Goal: Task Accomplishment & Management: Use online tool/utility

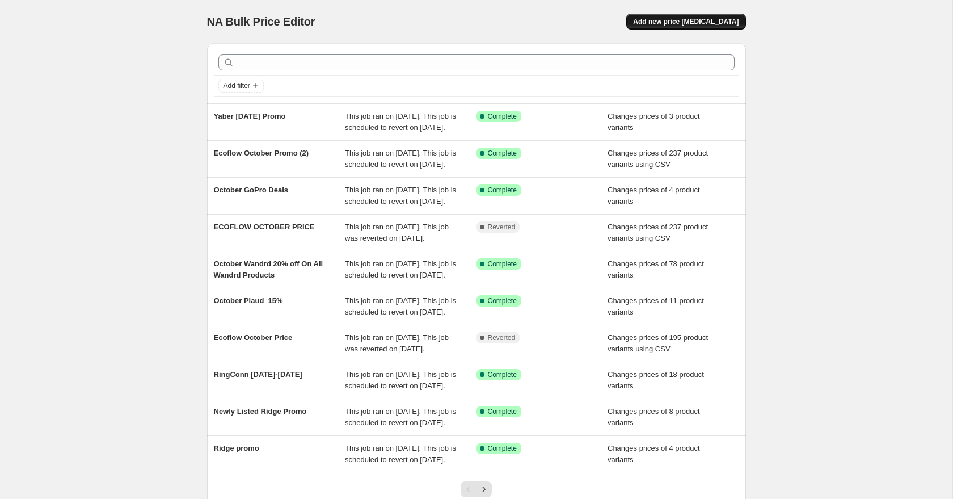
click at [665, 23] on span "Add new price [MEDICAL_DATA]" at bounding box center [686, 21] width 106 height 9
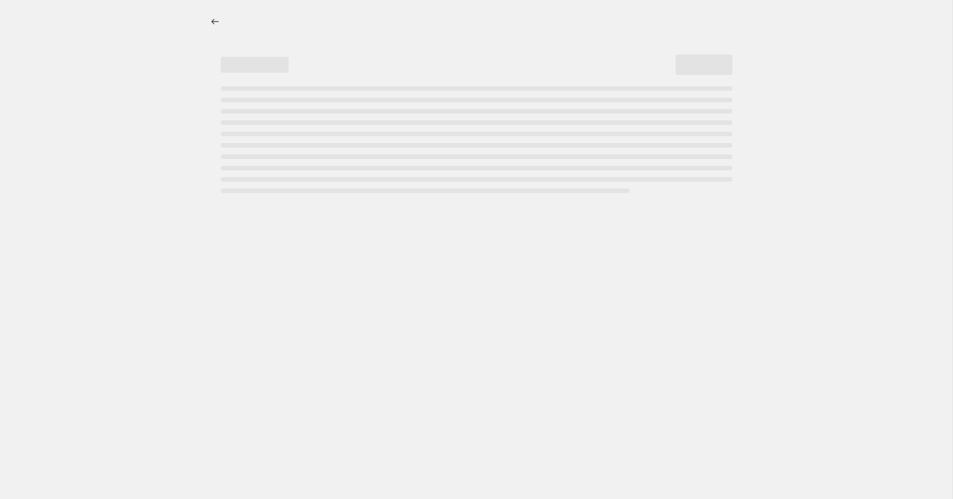
select select "percentage"
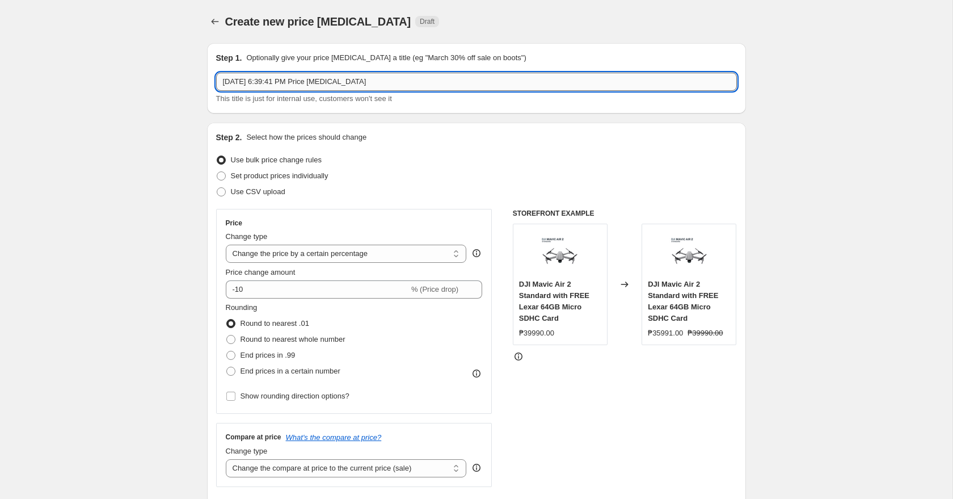
click at [368, 88] on input "[DATE] 6:39:41 PM Price [MEDICAL_DATA]" at bounding box center [476, 82] width 521 height 18
type input "RAPTOR OCTOBER PROMO 2025"
click at [267, 195] on span "Use CSV upload" at bounding box center [258, 191] width 54 height 9
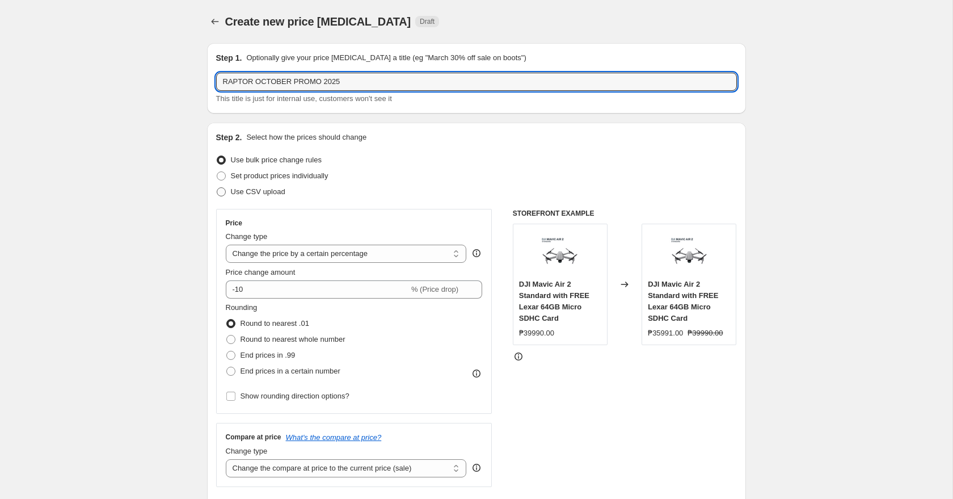
click at [217, 188] on input "Use CSV upload" at bounding box center [217, 187] width 1 height 1
radio input "true"
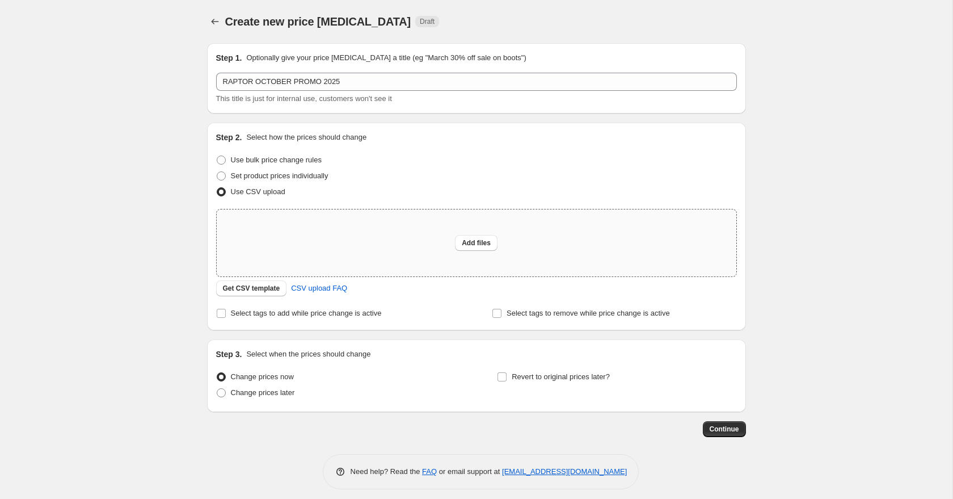
scroll to position [7, 0]
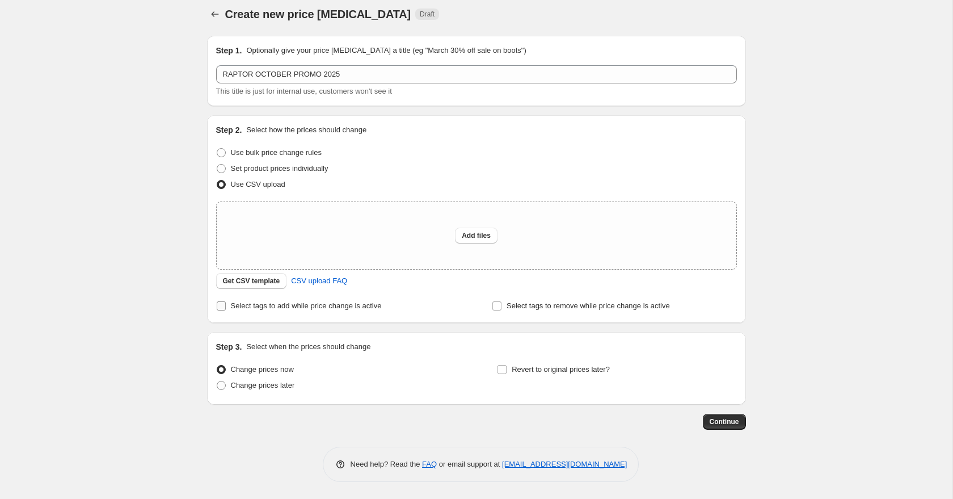
click at [338, 306] on span "Select tags to add while price change is active" at bounding box center [306, 305] width 151 height 9
click at [226, 306] on input "Select tags to add while price change is active" at bounding box center [221, 305] width 9 height 9
checkbox input "true"
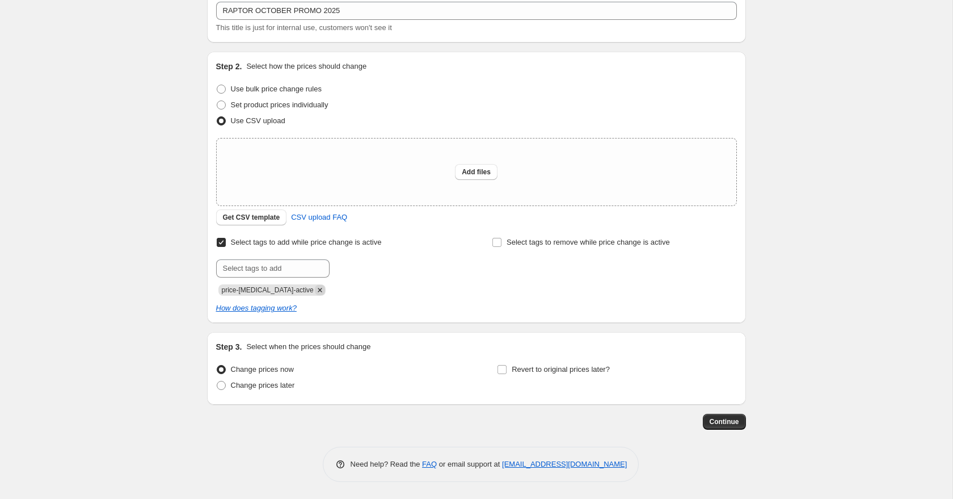
click at [318, 291] on icon "Remove price-change-job-active" at bounding box center [320, 290] width 4 height 4
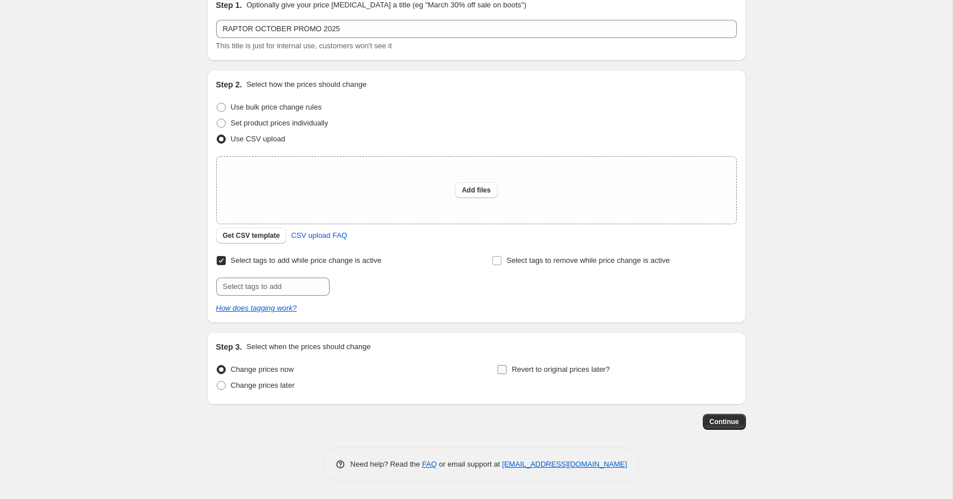
click at [566, 369] on span "Revert to original prices later?" at bounding box center [561, 369] width 98 height 9
click at [507, 369] on input "Revert to original prices later?" at bounding box center [501, 369] width 9 height 9
checkbox input "true"
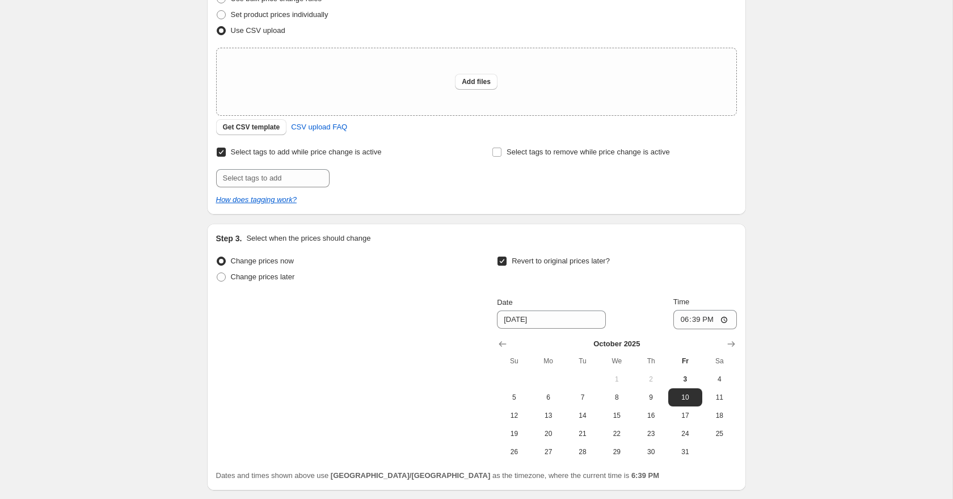
scroll to position [247, 0]
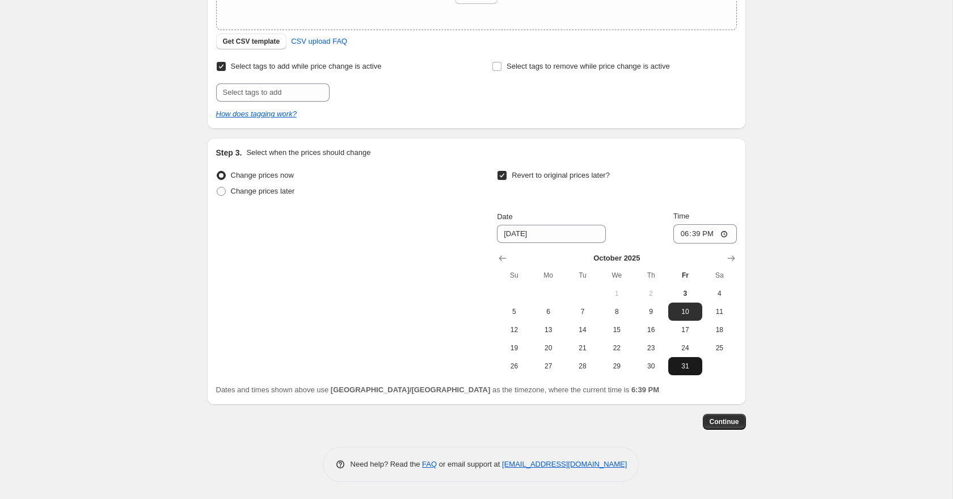
click at [683, 366] on span "31" at bounding box center [685, 365] width 25 height 9
type input "[DATE]"
click at [683, 234] on input "18:39" at bounding box center [705, 233] width 64 height 19
type input "23:59"
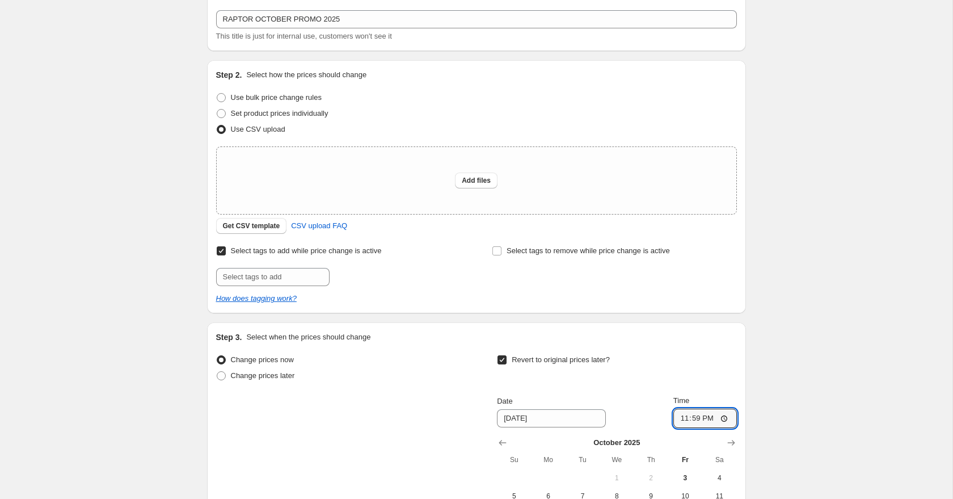
scroll to position [67, 0]
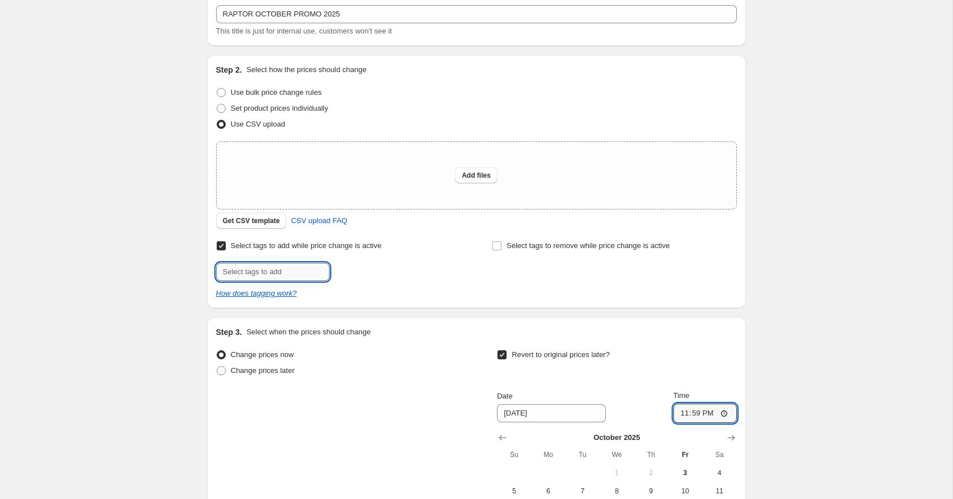
click at [295, 276] on input "text" at bounding box center [272, 272] width 113 height 18
type input "10.10 Sale!"
click at [360, 265] on button "Add 10.10 Sale!" at bounding box center [364, 271] width 64 height 16
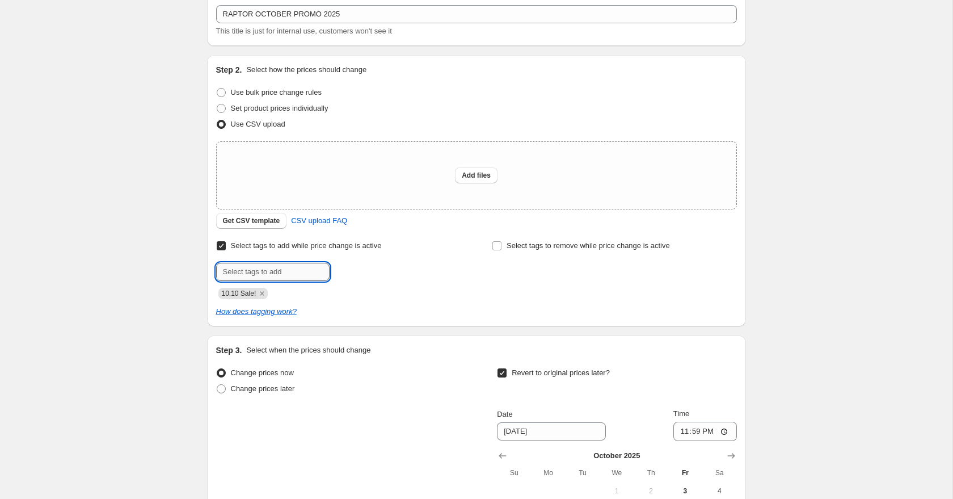
click at [285, 272] on input "text" at bounding box center [272, 272] width 113 height 18
type input "Payday Sale!"
click at [370, 269] on span "Payday Sale!" at bounding box center [375, 271] width 42 height 8
click at [297, 270] on input "text" at bounding box center [272, 272] width 113 height 18
click at [229, 275] on input "deals_Raptor" at bounding box center [272, 272] width 113 height 18
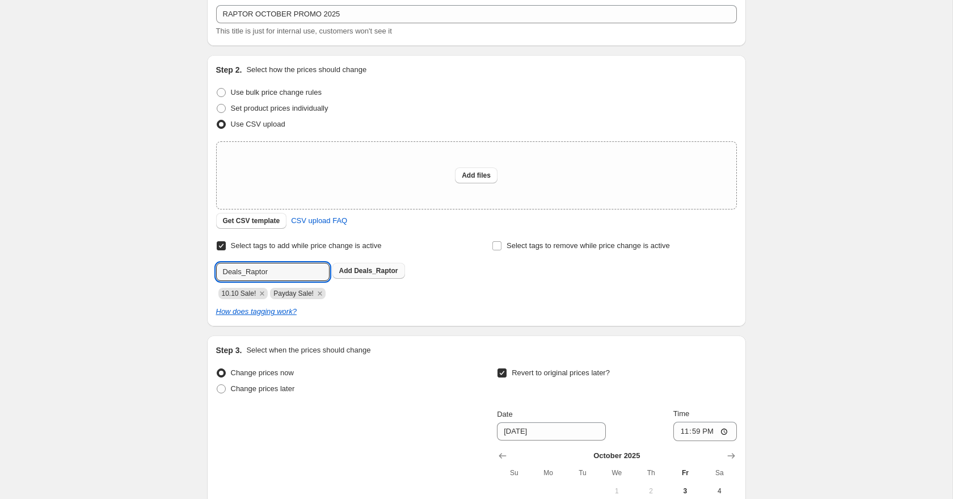
type input "Deals_Raptor"
click at [365, 271] on span "Deals_Raptor" at bounding box center [376, 271] width 44 height 8
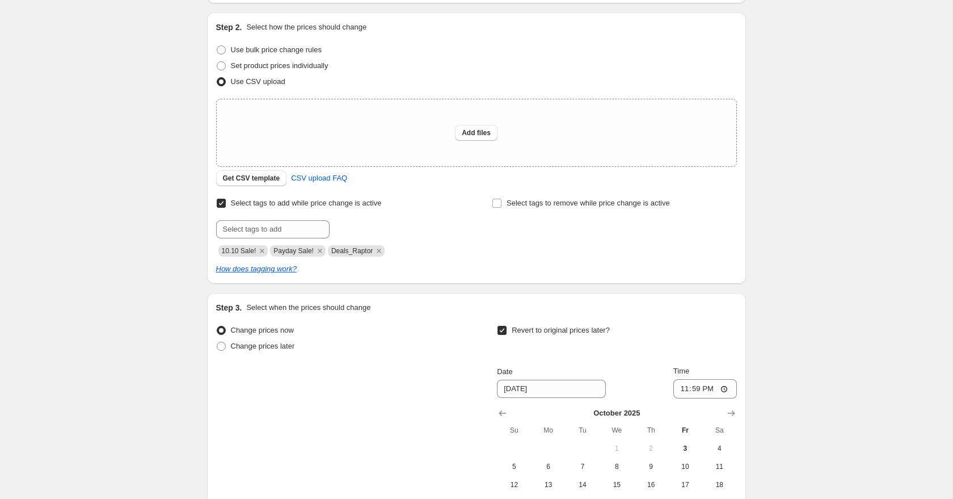
scroll to position [111, 0]
click at [317, 172] on span "CSV upload FAQ" at bounding box center [319, 177] width 56 height 11
click at [261, 179] on span "Get CSV template" at bounding box center [251, 177] width 57 height 9
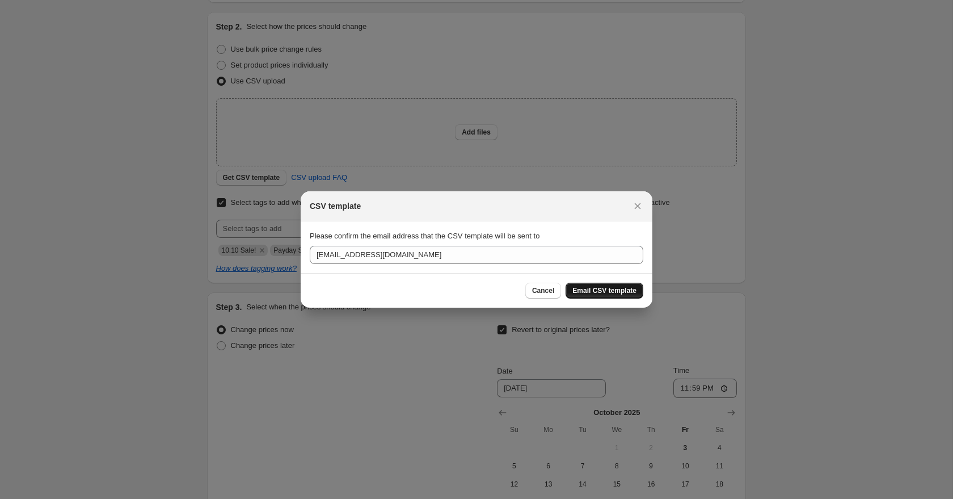
click at [604, 291] on span "Email CSV template" at bounding box center [604, 290] width 64 height 9
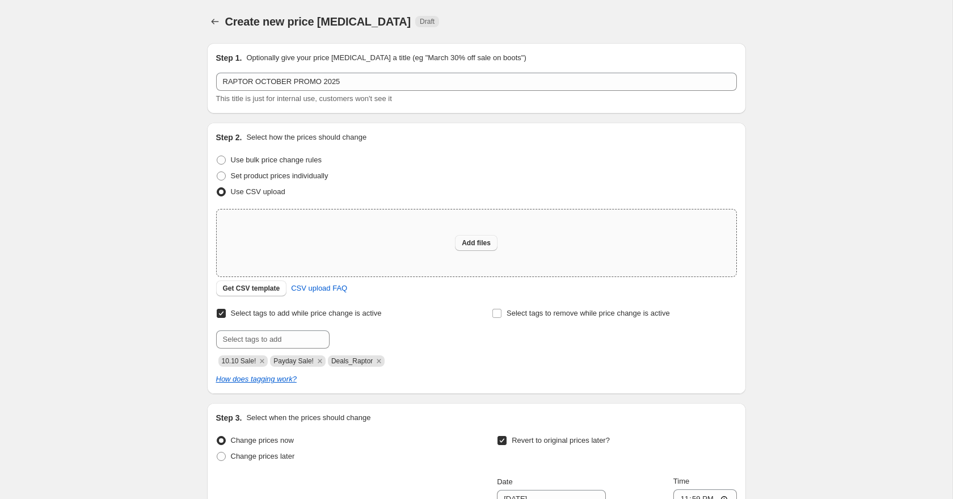
click at [472, 242] on span "Add files" at bounding box center [476, 242] width 29 height 9
type input "C:\fakepath\RAPTOR [DOMAIN_NAME] OCTOBER PROMO.csv"
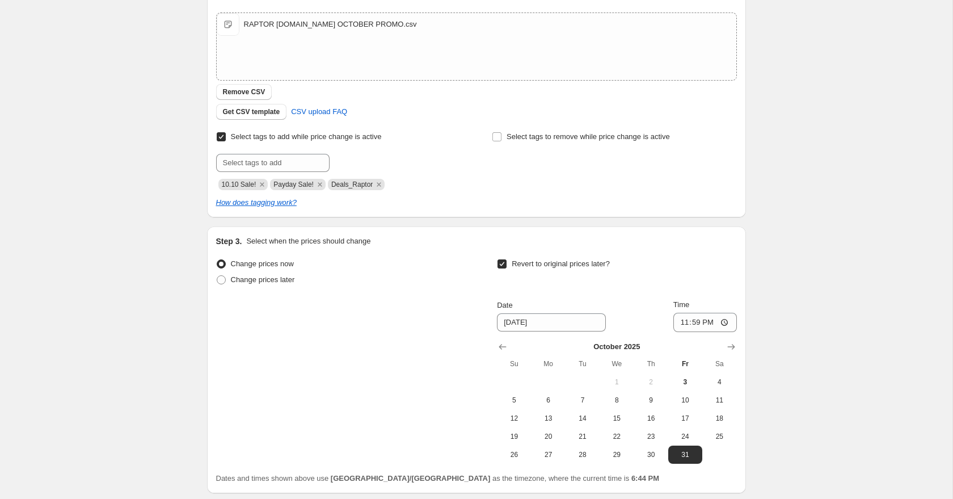
scroll to position [285, 0]
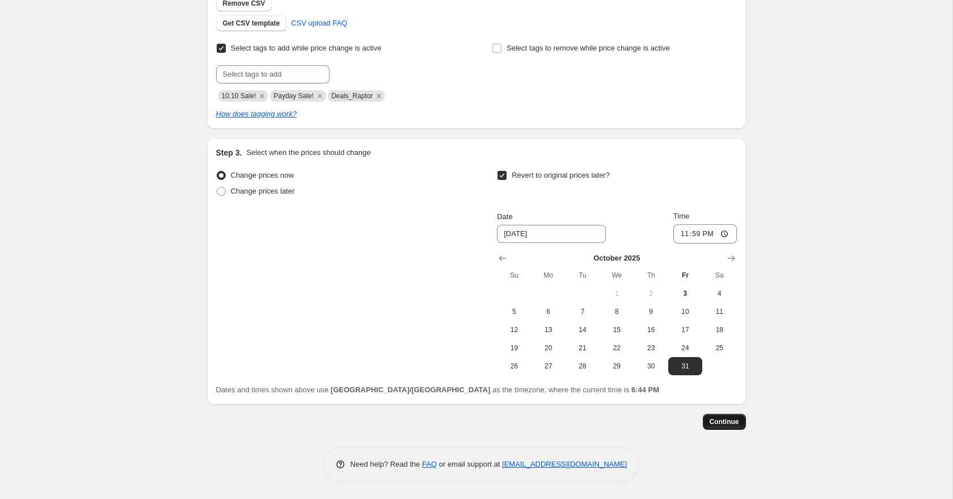
click at [734, 421] on span "Continue" at bounding box center [724, 421] width 29 height 9
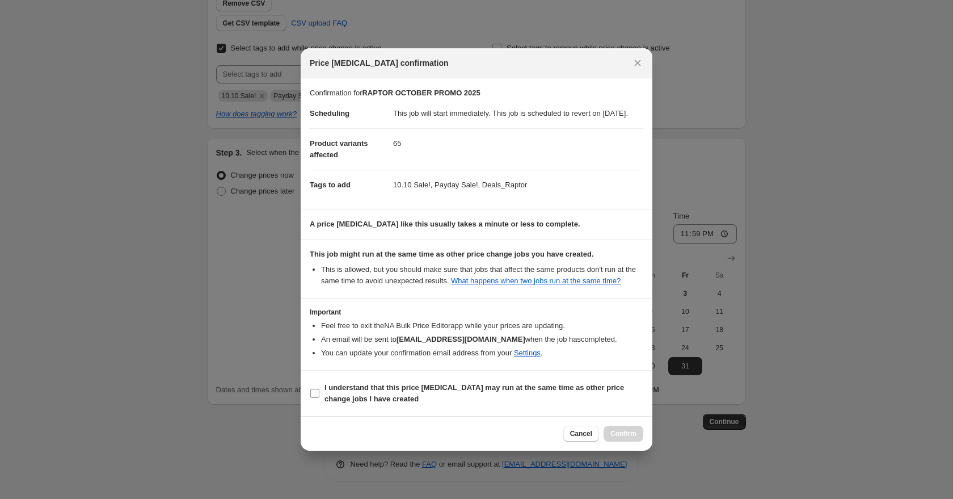
click at [319, 398] on span ":r24:" at bounding box center [315, 393] width 10 height 10
click at [319, 398] on input "I understand that this price [MEDICAL_DATA] may run at the same time as other p…" at bounding box center [314, 393] width 9 height 9
checkbox input "true"
click at [631, 438] on span "Confirm" at bounding box center [623, 433] width 26 height 9
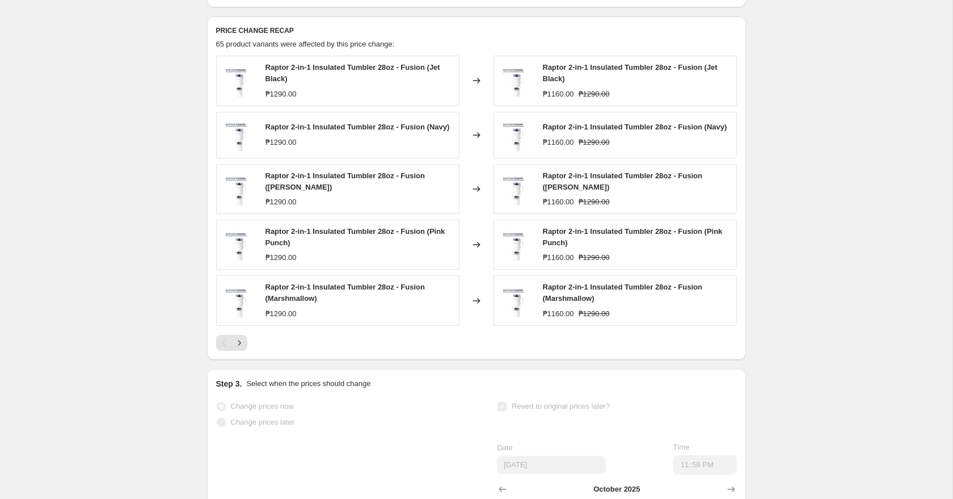
scroll to position [515, 0]
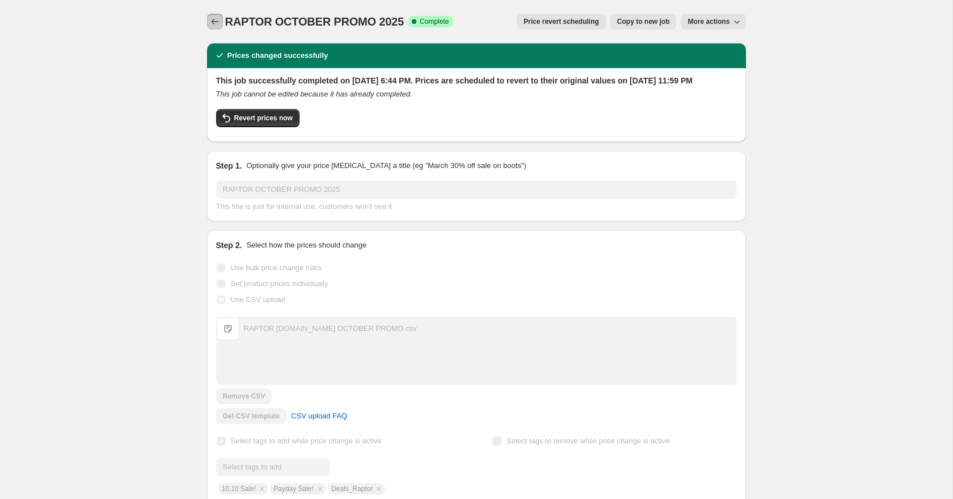
click at [214, 26] on icon "Price change jobs" at bounding box center [214, 21] width 11 height 11
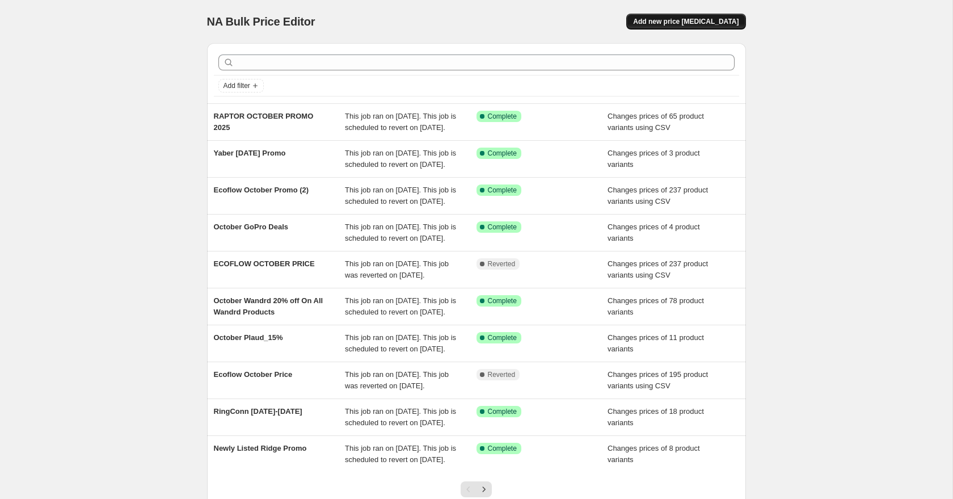
click at [693, 23] on span "Add new price [MEDICAL_DATA]" at bounding box center [686, 21] width 106 height 9
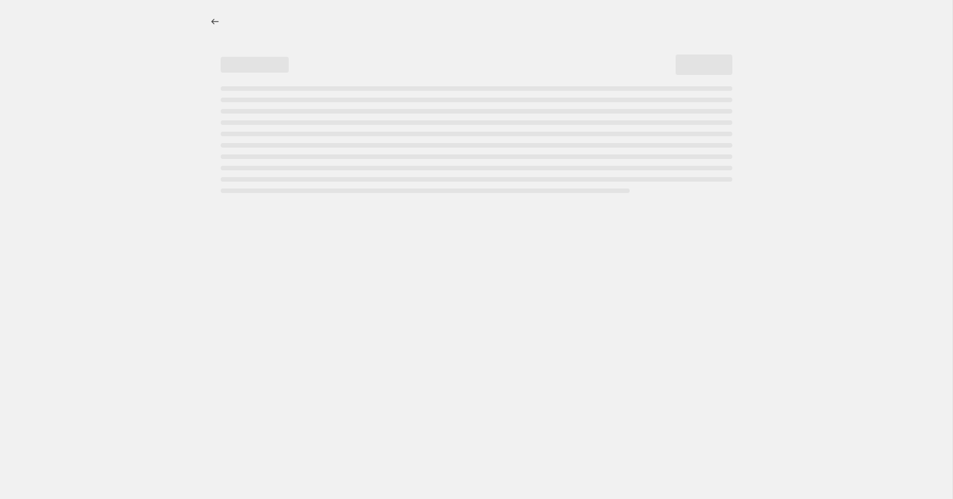
select select "percentage"
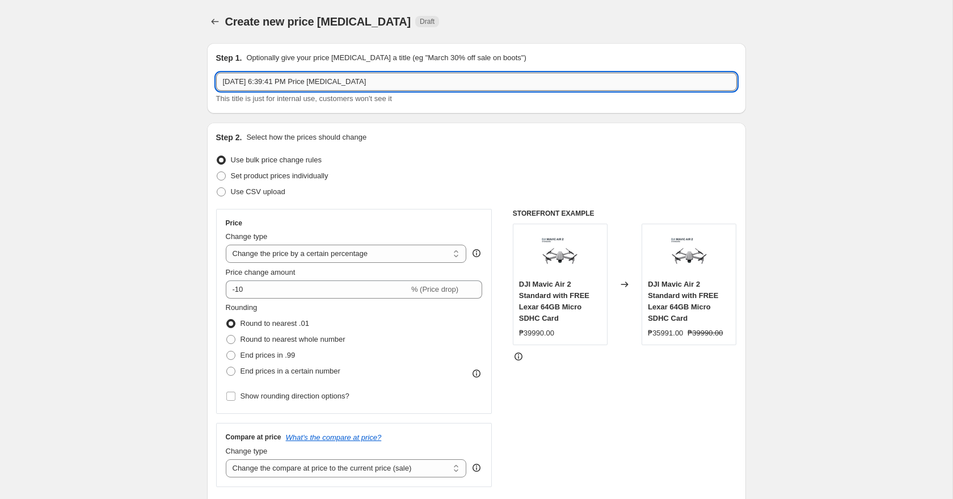
click at [388, 82] on input "[DATE] 6:39:41 PM Price [MEDICAL_DATA]" at bounding box center [476, 82] width 521 height 18
paste input "Raptor Case Utility Box (Black)"
type input "Raptor Case Utility Box (Black) [DATE]"
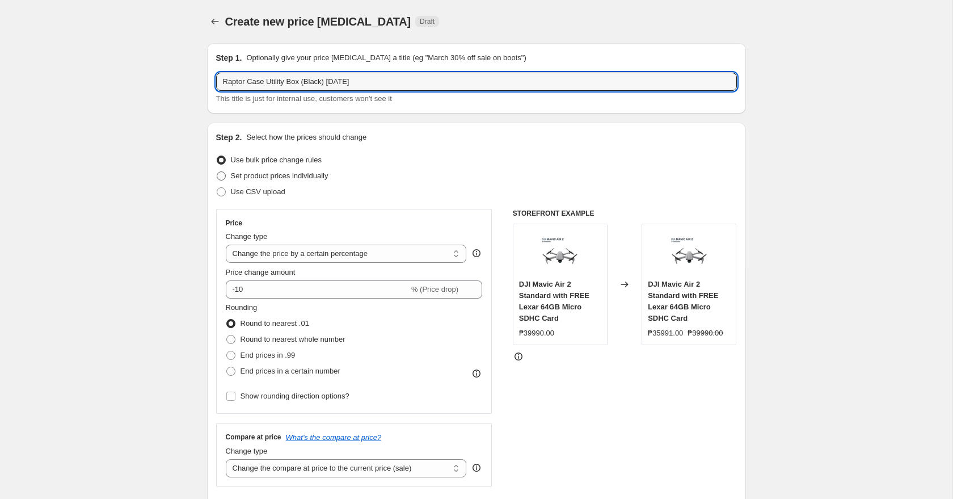
click at [271, 175] on span "Set product prices individually" at bounding box center [280, 175] width 98 height 9
click at [217, 172] on input "Set product prices individually" at bounding box center [217, 171] width 1 height 1
radio input "true"
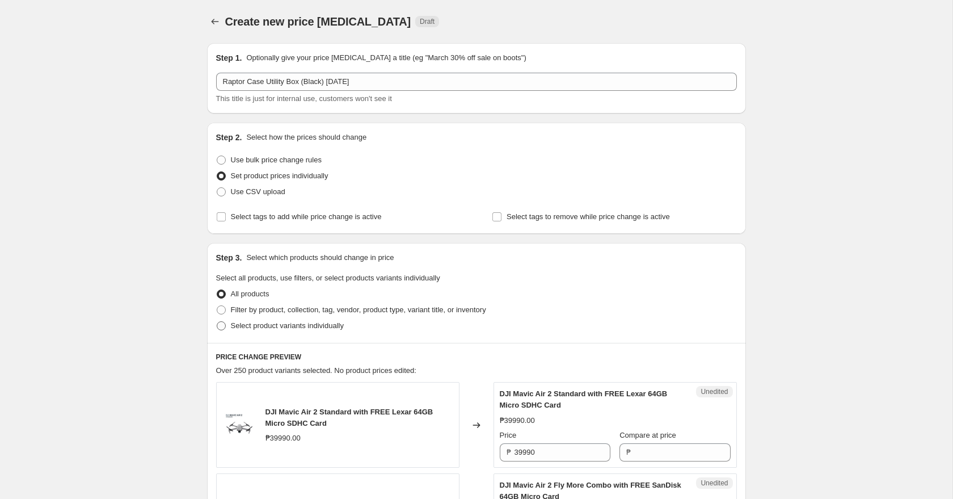
click at [273, 327] on span "Select product variants individually" at bounding box center [287, 325] width 113 height 9
click at [217, 322] on input "Select product variants individually" at bounding box center [217, 321] width 1 height 1
radio input "true"
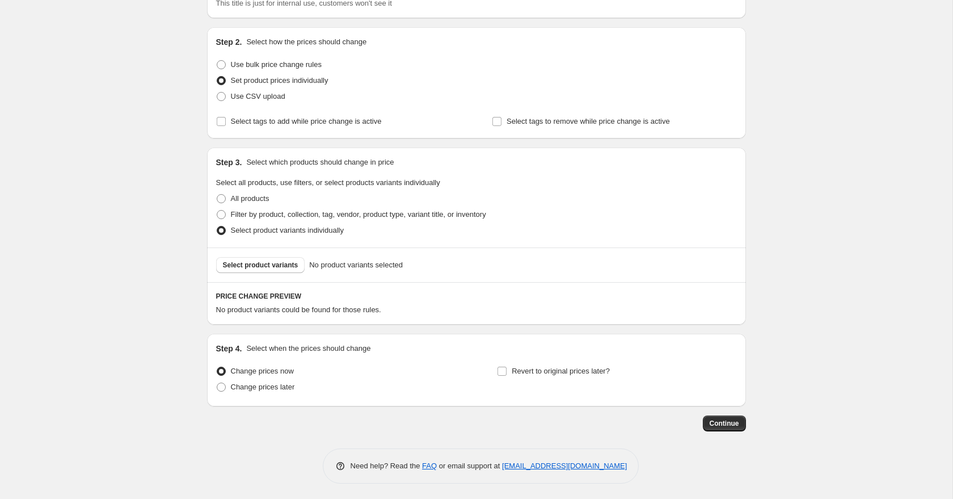
scroll to position [97, 0]
click at [272, 264] on span "Select product variants" at bounding box center [260, 263] width 75 height 9
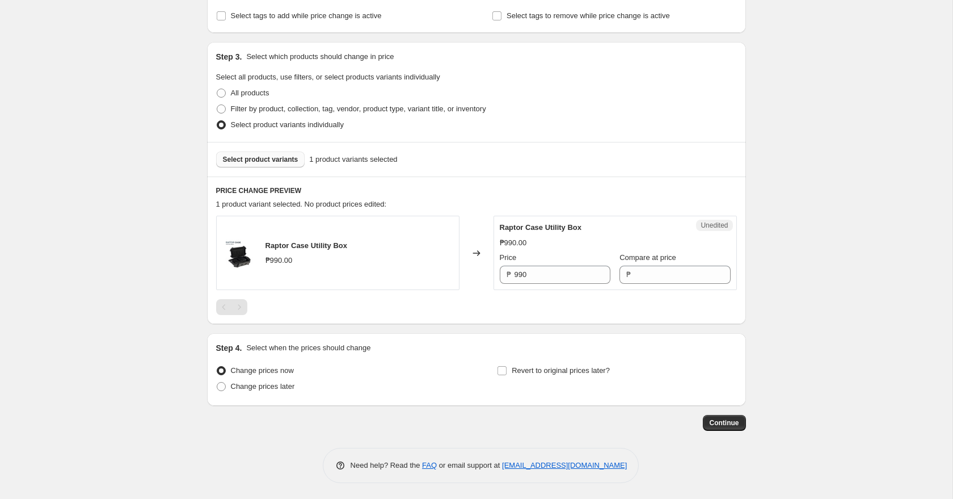
scroll to position [202, 0]
click at [544, 274] on input "990" at bounding box center [562, 273] width 96 height 18
click at [698, 272] on input "Compare at price" at bounding box center [682, 273] width 96 height 18
paste input "990"
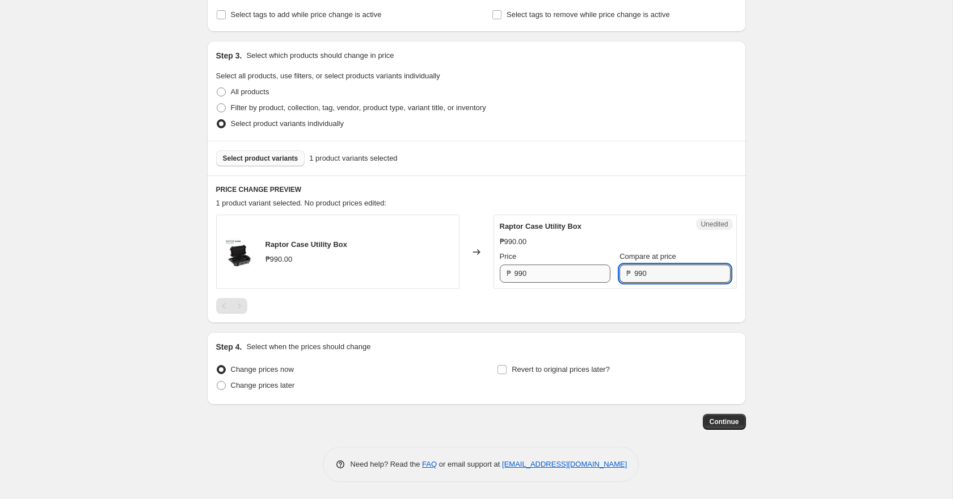
type input "990"
click at [520, 273] on input "990" at bounding box center [562, 273] width 96 height 18
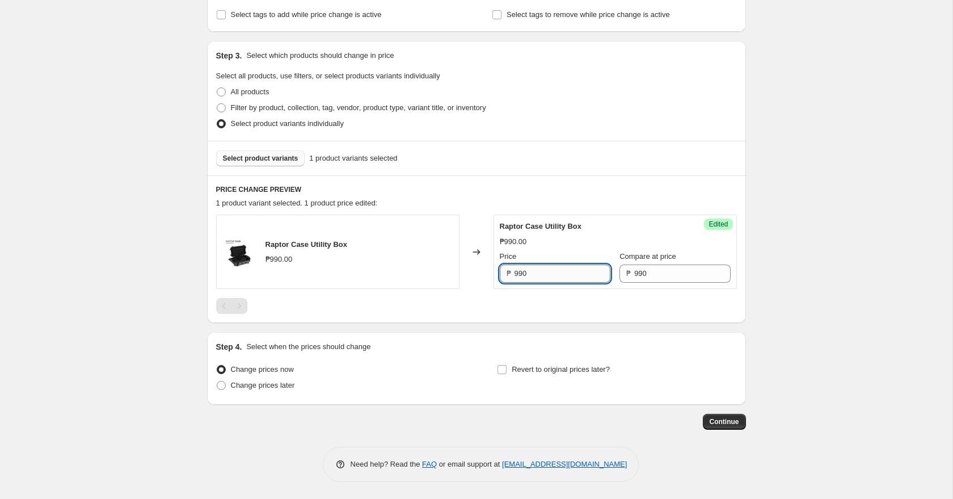
click at [520, 273] on input "990" at bounding box center [562, 273] width 96 height 18
type input "840"
click at [373, 313] on div at bounding box center [476, 306] width 521 height 16
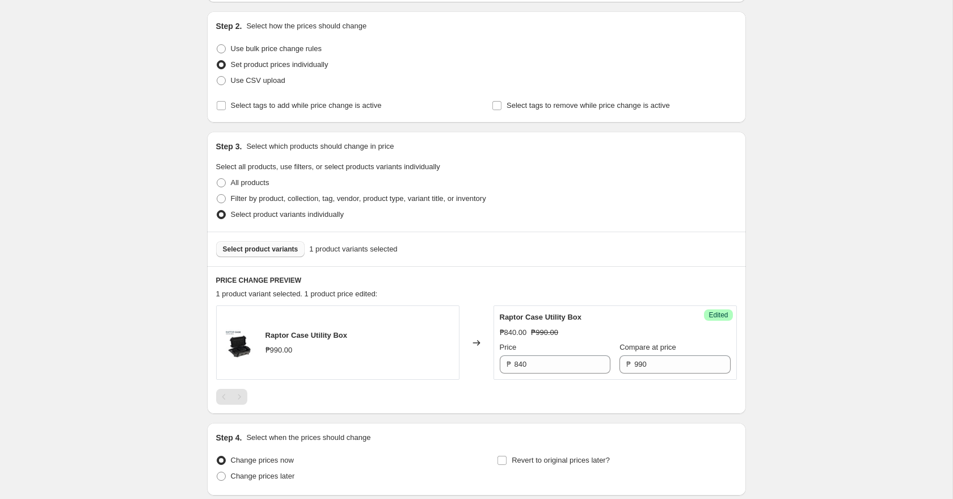
scroll to position [78, 0]
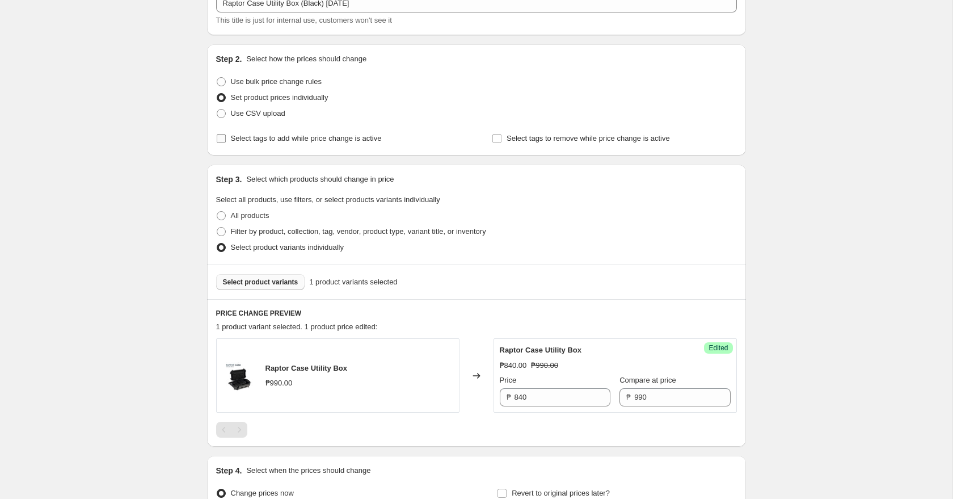
click at [297, 136] on span "Select tags to add while price change is active" at bounding box center [306, 138] width 151 height 9
click at [226, 136] on input "Select tags to add while price change is active" at bounding box center [221, 138] width 9 height 9
checkbox input "true"
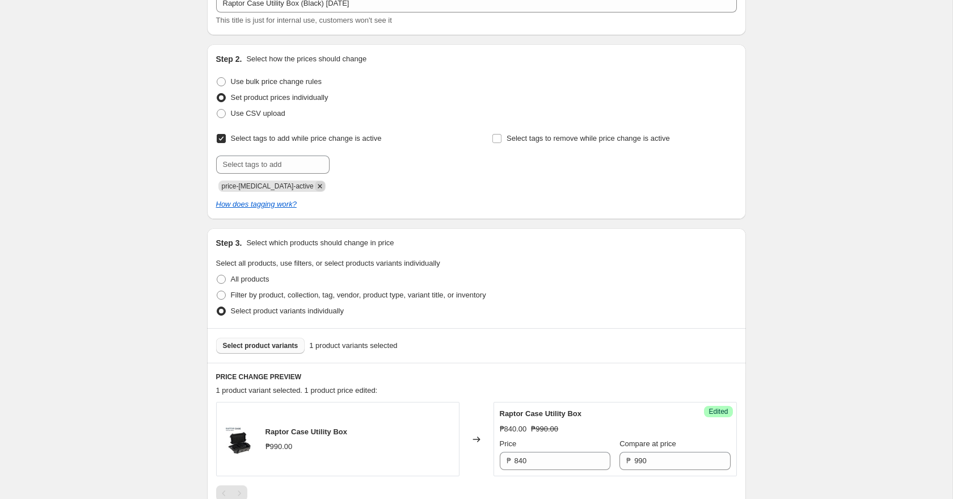
click at [315, 183] on icon "Remove price-change-job-active" at bounding box center [320, 186] width 10 height 10
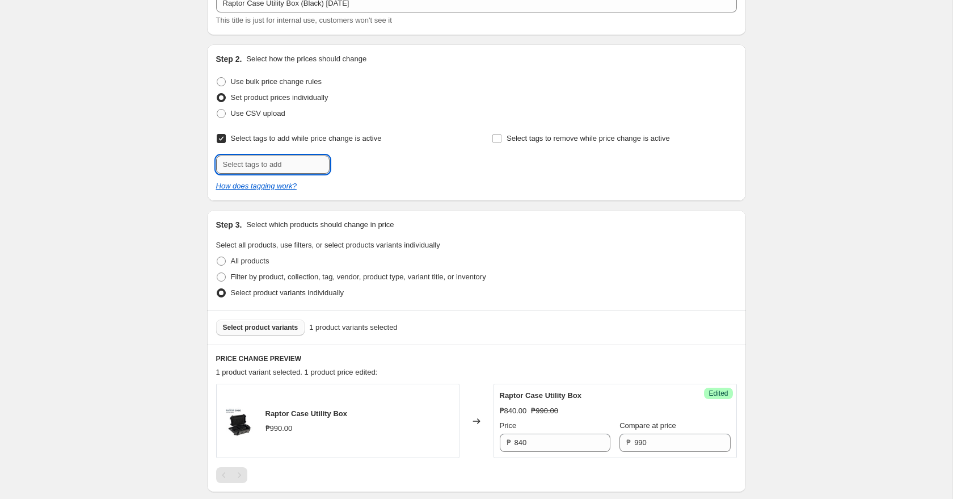
click at [286, 162] on input "text" at bounding box center [272, 164] width 113 height 18
type input "Deals_Raptor"
click at [365, 162] on span "Deals_Raptor" at bounding box center [376, 163] width 44 height 8
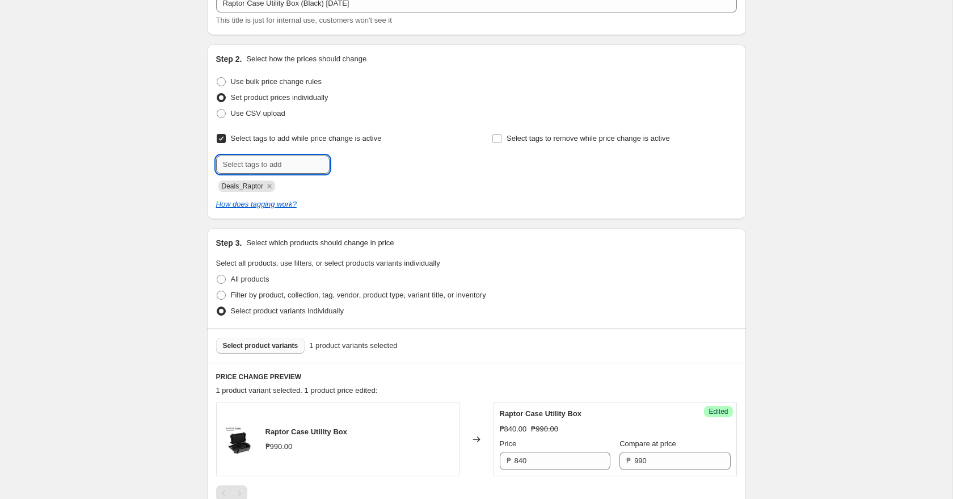
click at [296, 168] on input "text" at bounding box center [272, 164] width 113 height 18
click at [246, 166] on input "10.10 sale!" at bounding box center [272, 164] width 113 height 18
type input "10.10 Sale!"
click at [362, 166] on span "10.10 Sale!" at bounding box center [371, 163] width 35 height 8
click at [280, 159] on input "text" at bounding box center [272, 164] width 113 height 18
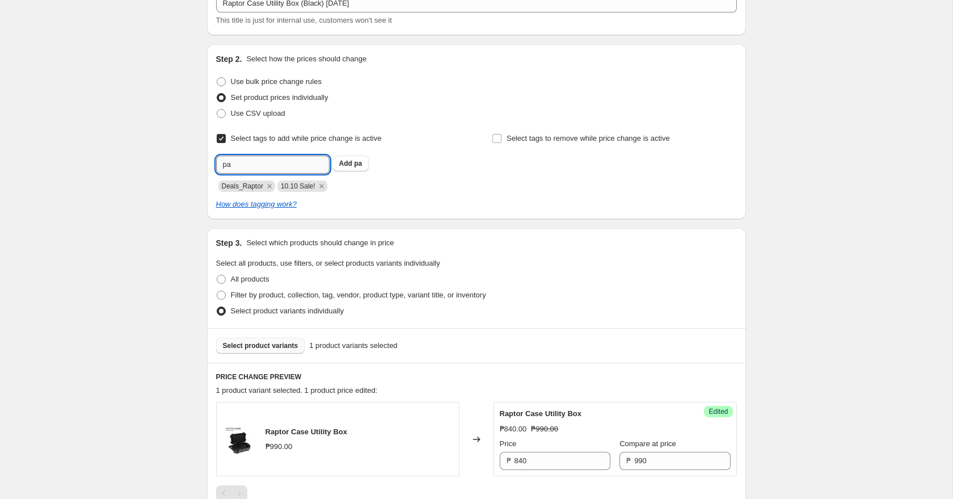
type input "p"
type input "Payday Sale!"
click at [358, 164] on span "Payday Sale!" at bounding box center [375, 163] width 42 height 8
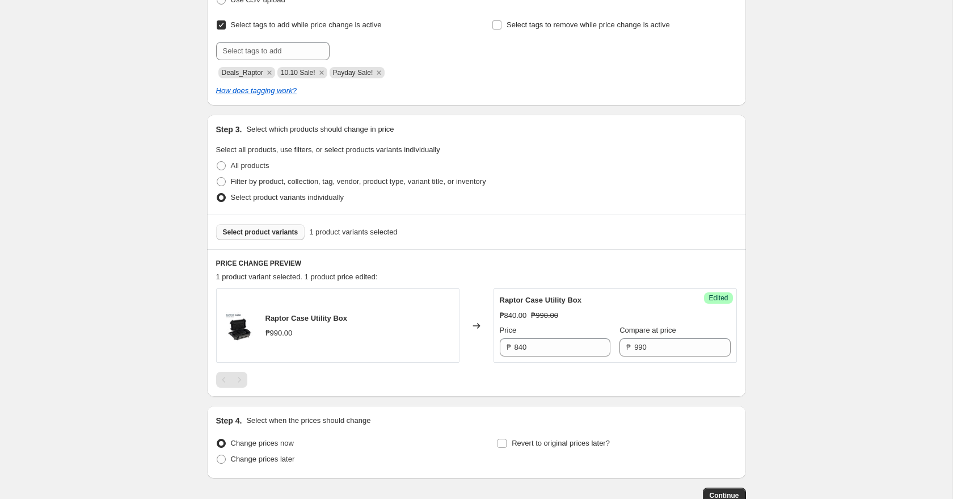
scroll to position [265, 0]
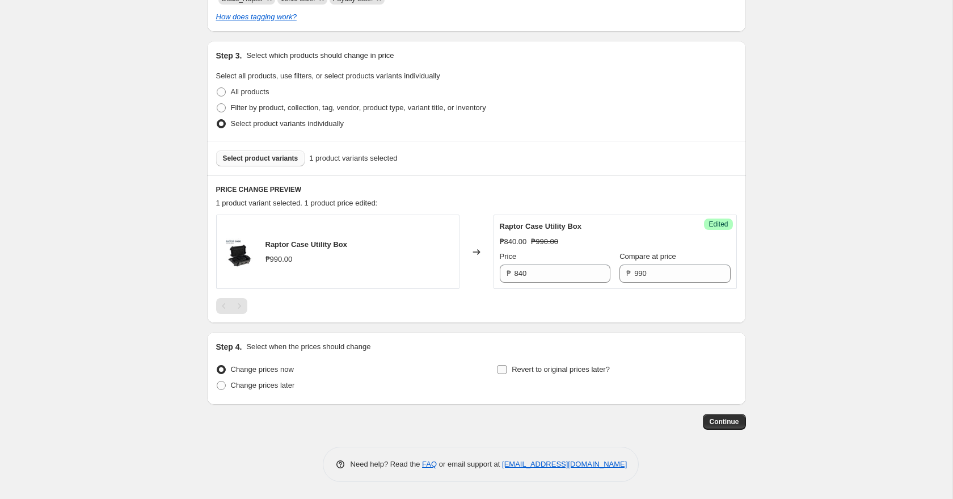
click at [552, 365] on span "Revert to original prices later?" at bounding box center [561, 369] width 98 height 9
click at [507, 365] on input "Revert to original prices later?" at bounding box center [501, 369] width 9 height 9
checkbox input "true"
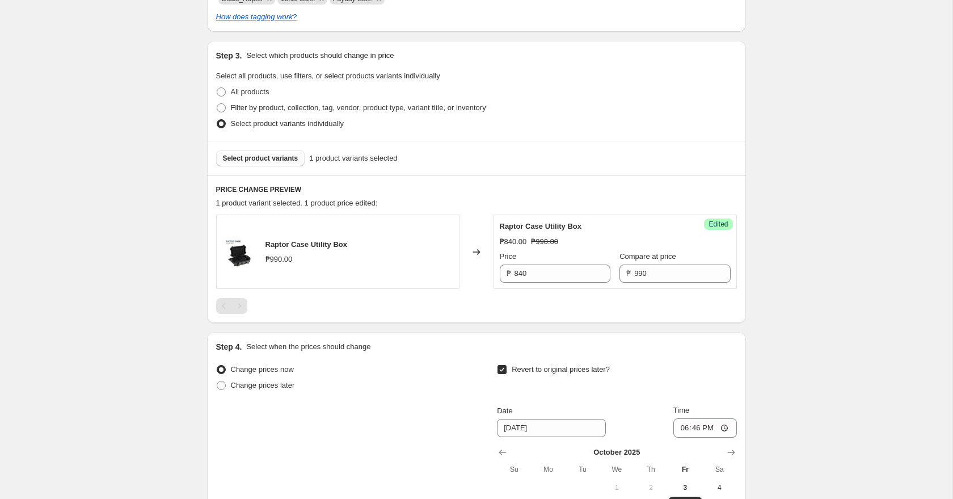
scroll to position [459, 0]
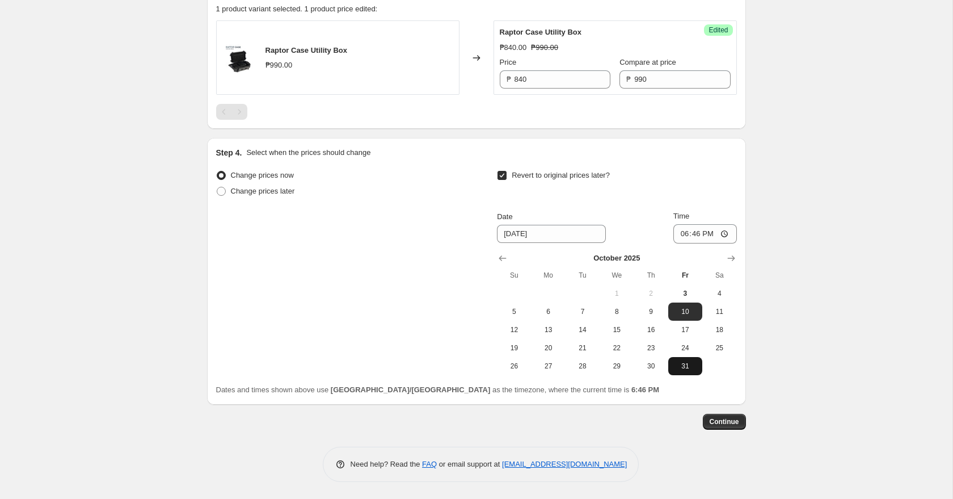
click at [686, 367] on span "31" at bounding box center [685, 365] width 25 height 9
type input "[DATE]"
click at [683, 237] on input "18:46" at bounding box center [705, 233] width 64 height 19
type input "23:59"
click at [726, 423] on span "Continue" at bounding box center [724, 421] width 29 height 9
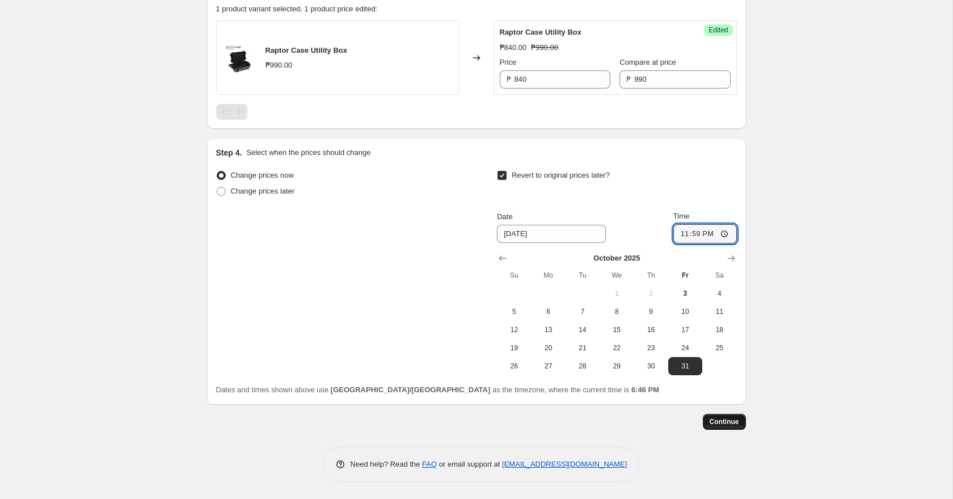
scroll to position [0, 0]
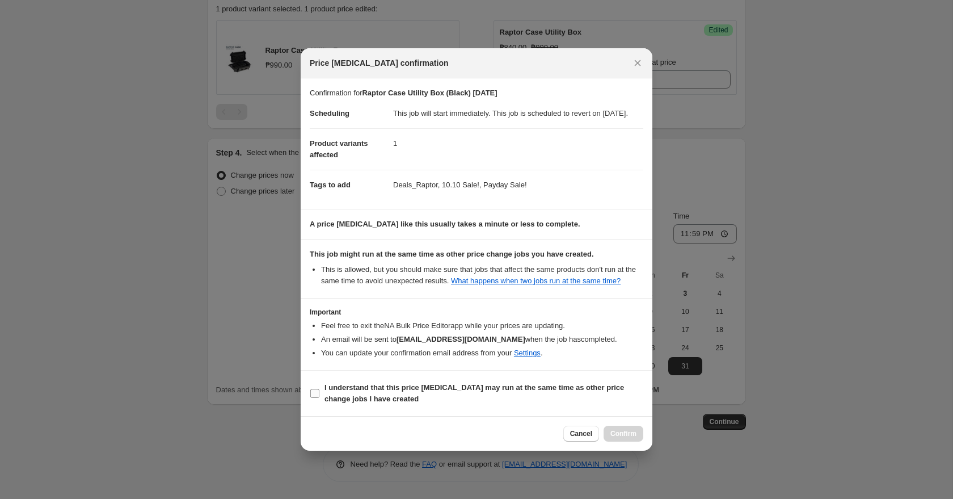
click at [314, 398] on input "I understand that this price [MEDICAL_DATA] may run at the same time as other p…" at bounding box center [314, 393] width 9 height 9
checkbox input "true"
click at [622, 438] on span "Confirm" at bounding box center [623, 433] width 26 height 9
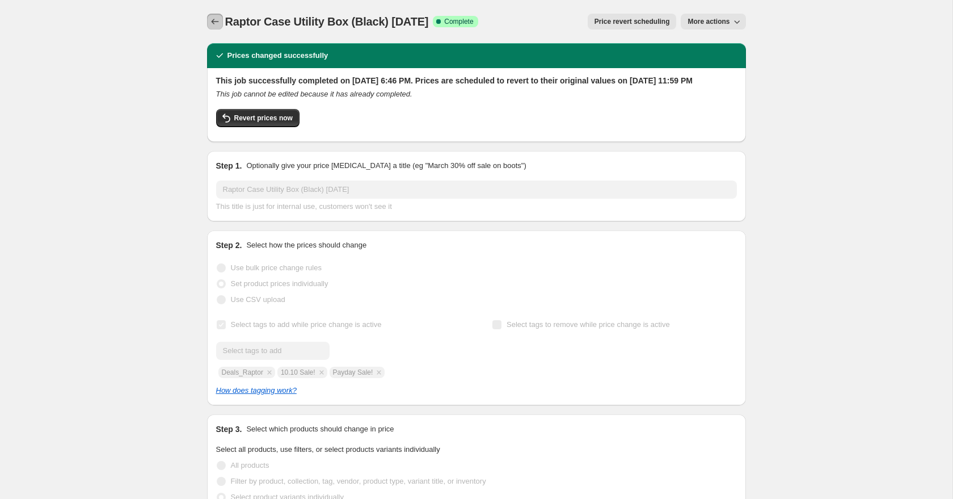
click at [215, 22] on icon "Price change jobs" at bounding box center [214, 22] width 7 height 6
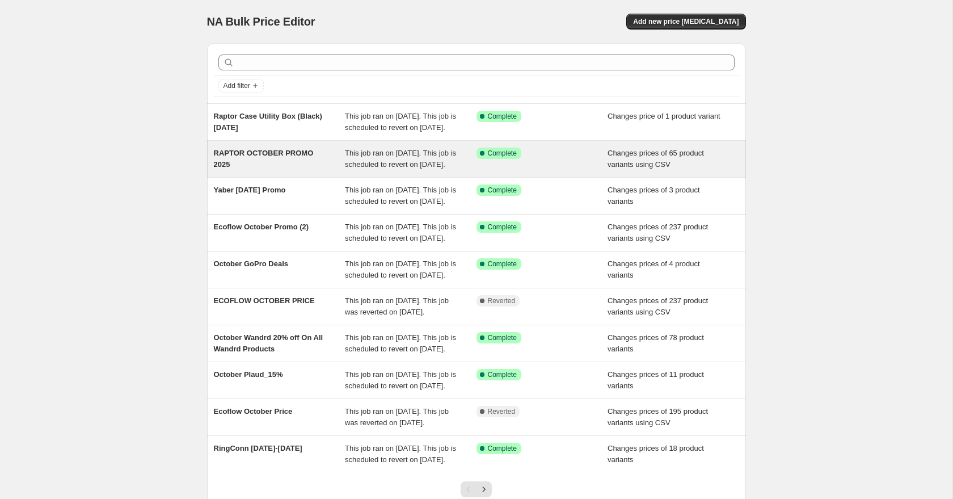
click at [287, 170] on div "RAPTOR OCTOBER PROMO 2025" at bounding box center [280, 158] width 132 height 23
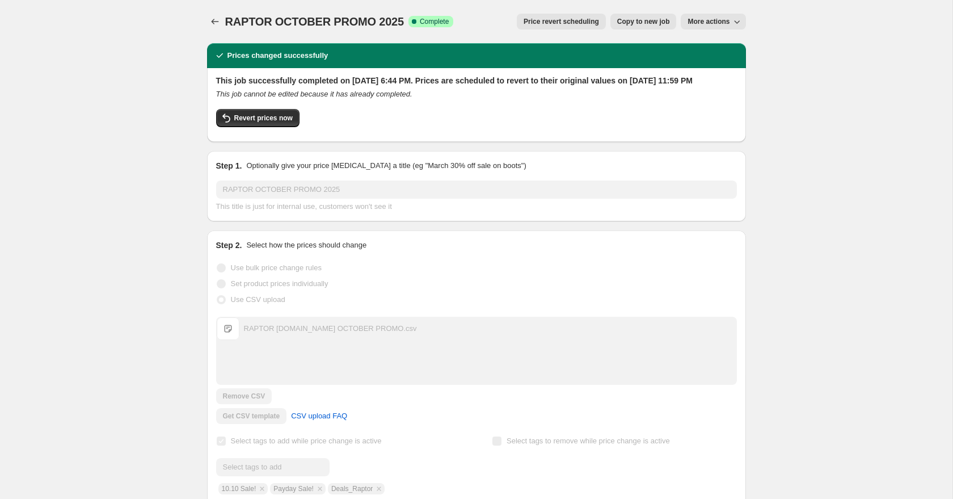
click at [210, 24] on icon "Price change jobs" at bounding box center [214, 21] width 11 height 11
